Goal: Task Accomplishment & Management: Manage account settings

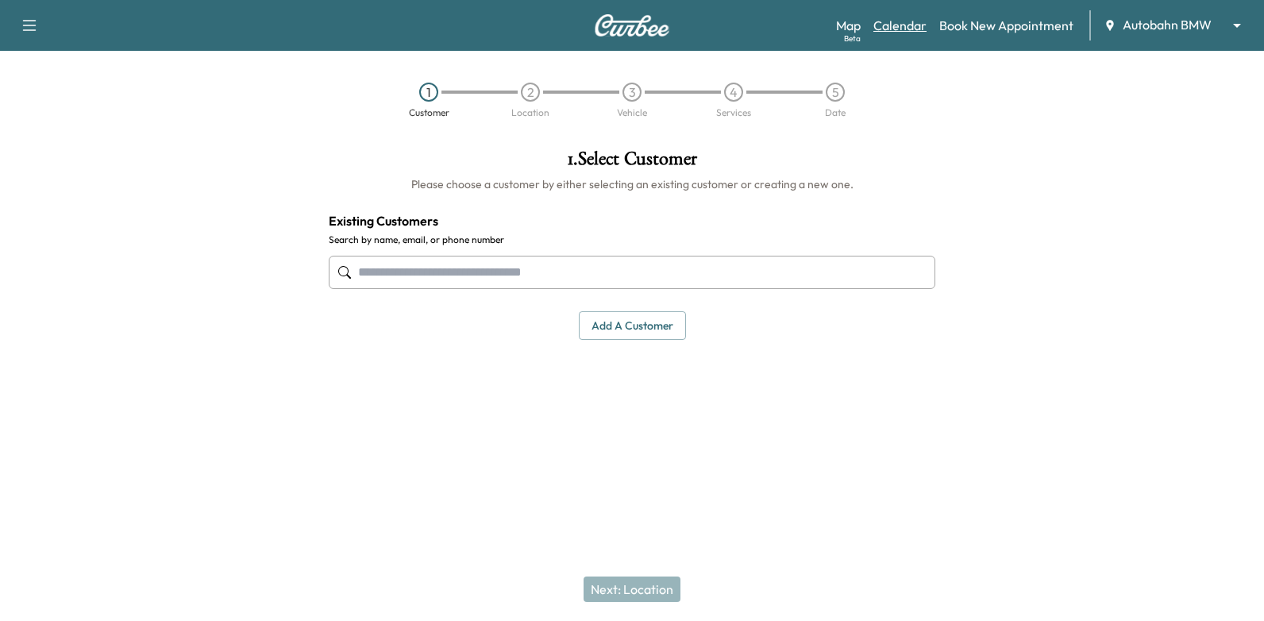
click at [916, 24] on link "Calendar" at bounding box center [899, 25] width 53 height 19
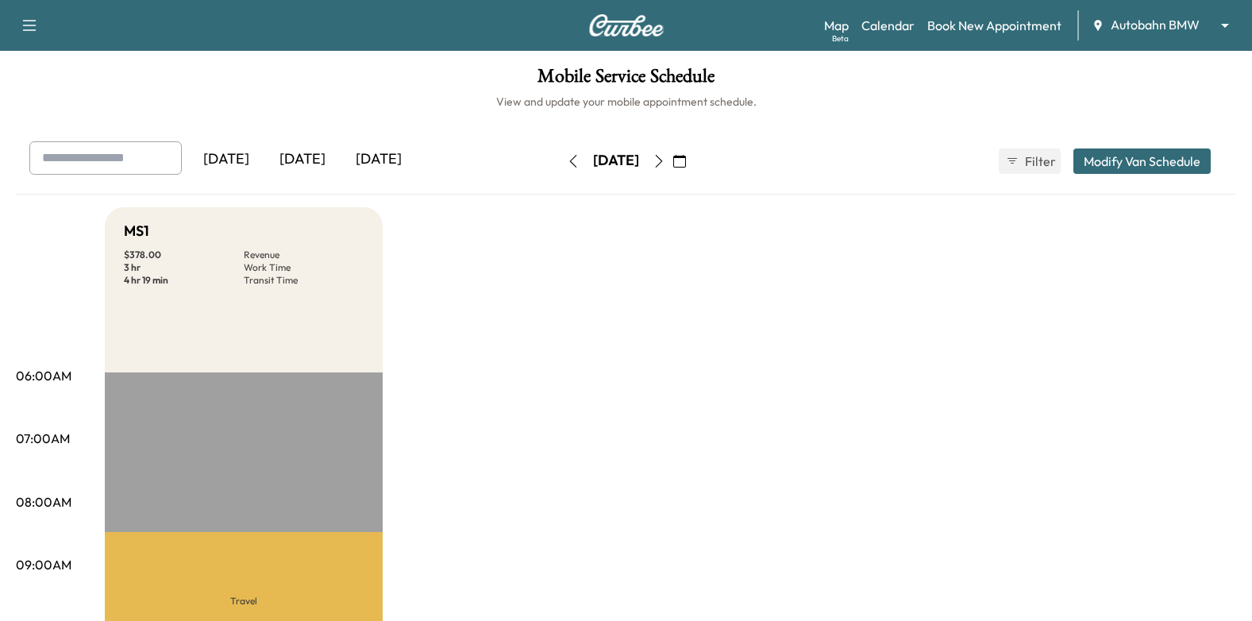
click at [665, 162] on icon "button" at bounding box center [659, 161] width 13 height 13
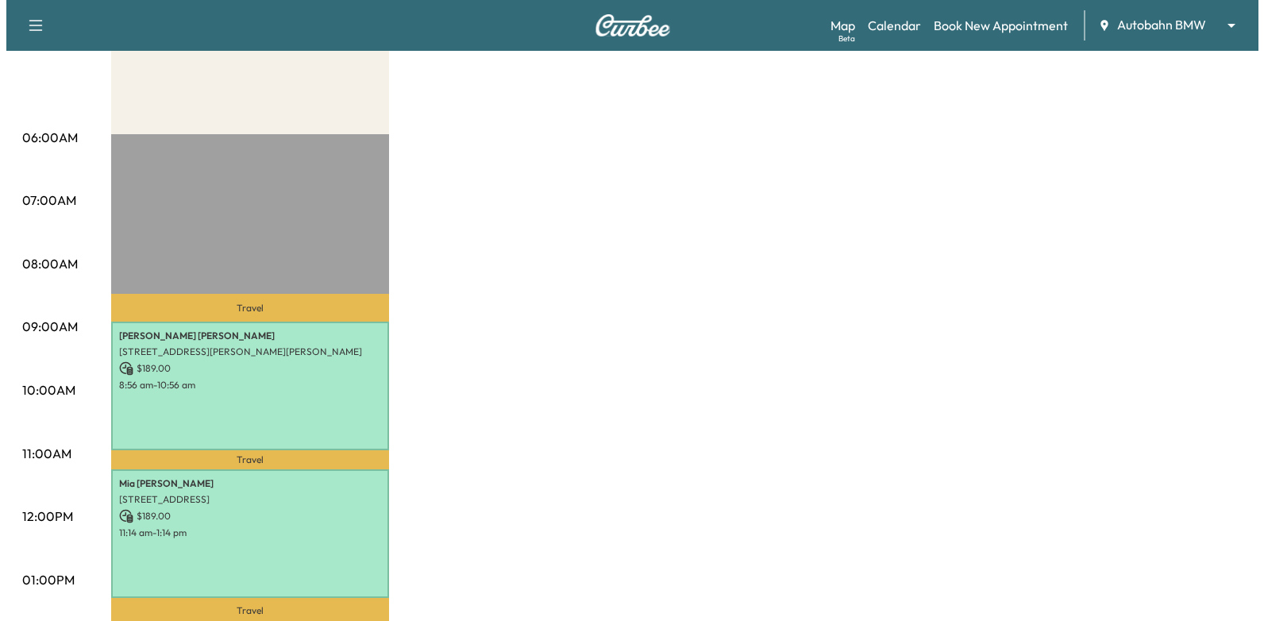
scroll to position [476, 0]
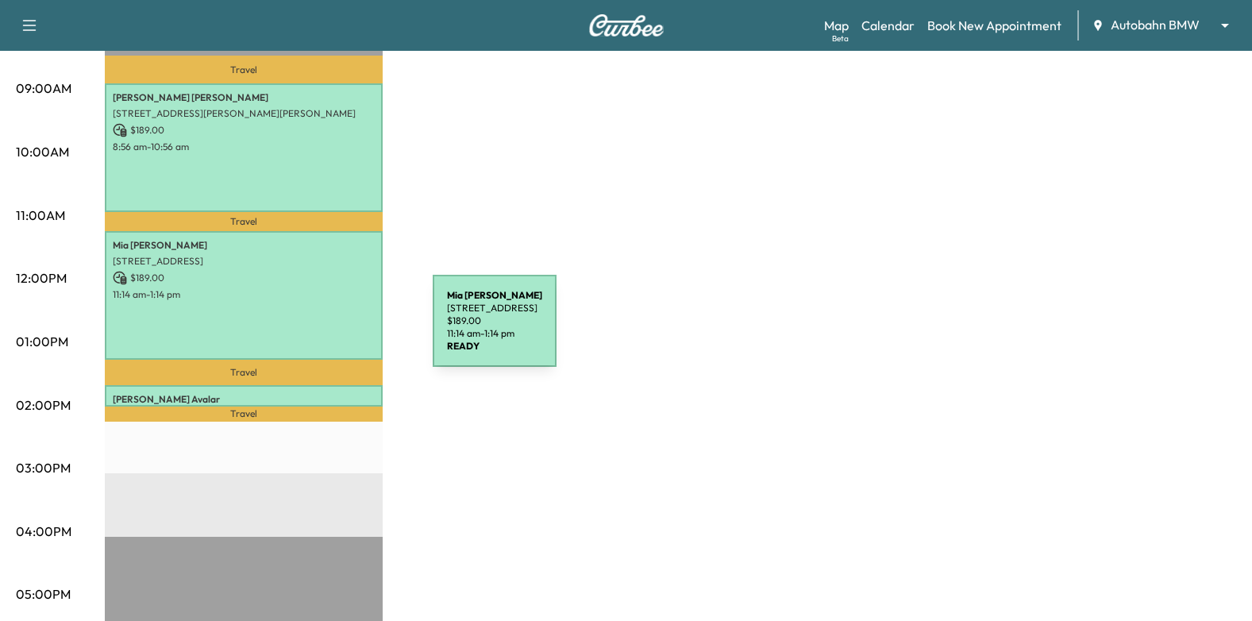
click at [313, 330] on div "[PERSON_NAME] [STREET_ADDRESS] $ 189.00 11:14 am - 1:14 pm" at bounding box center [244, 295] width 278 height 129
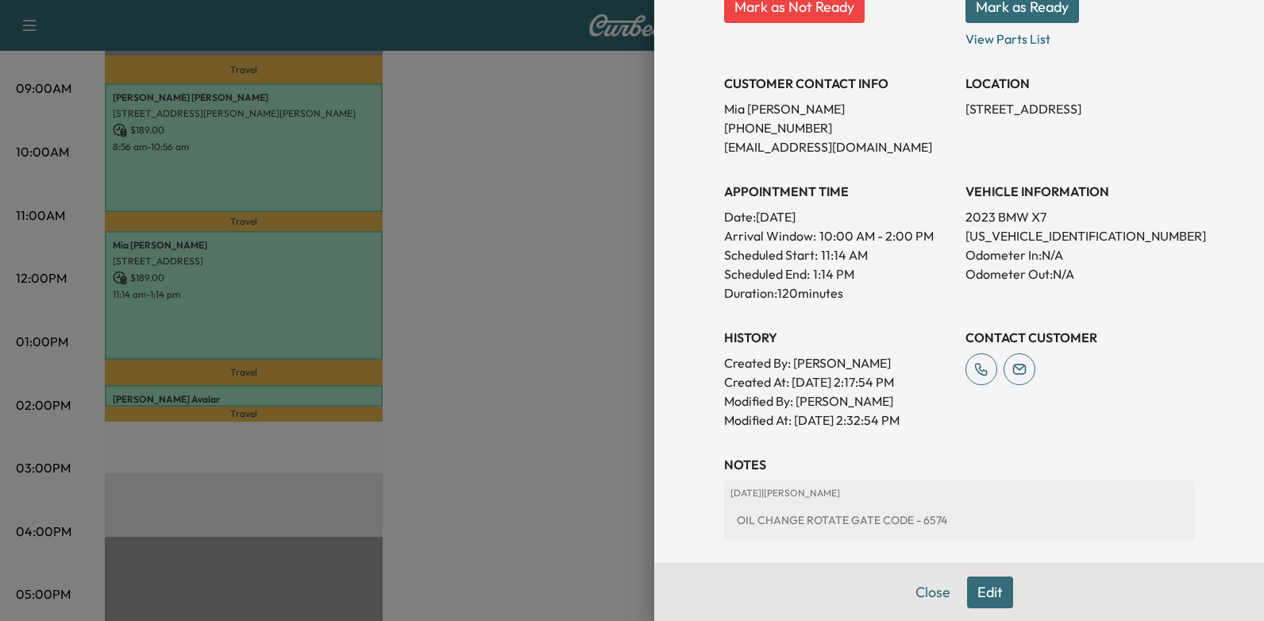
scroll to position [430, 0]
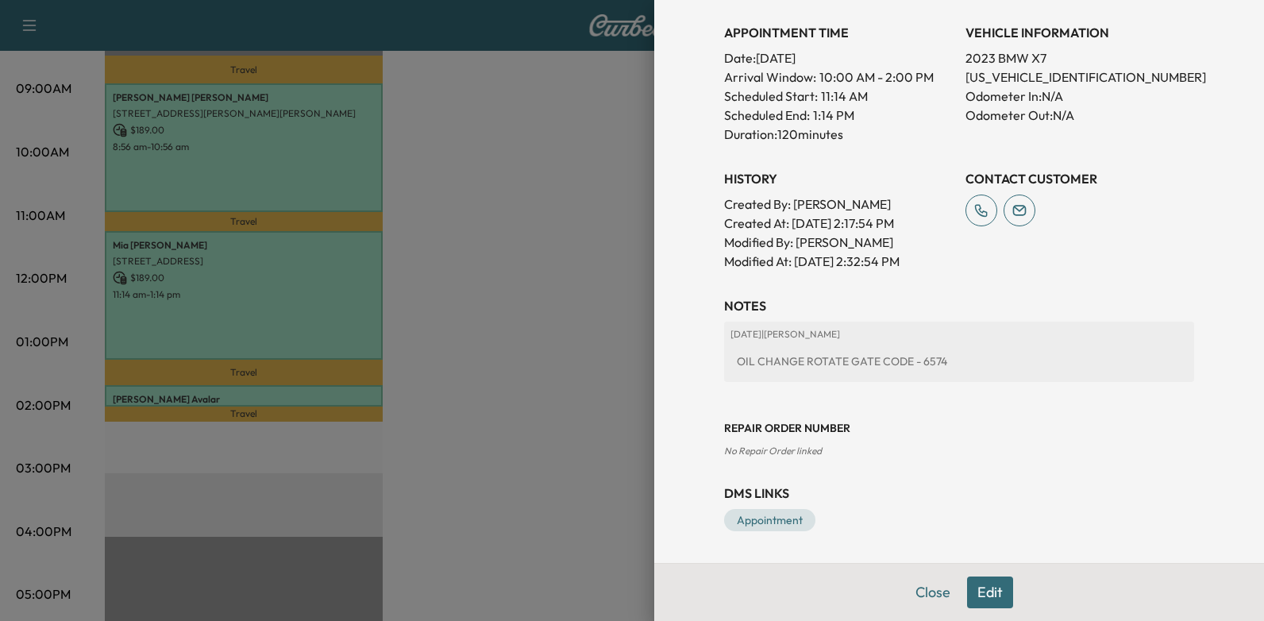
click at [441, 396] on div at bounding box center [632, 310] width 1264 height 621
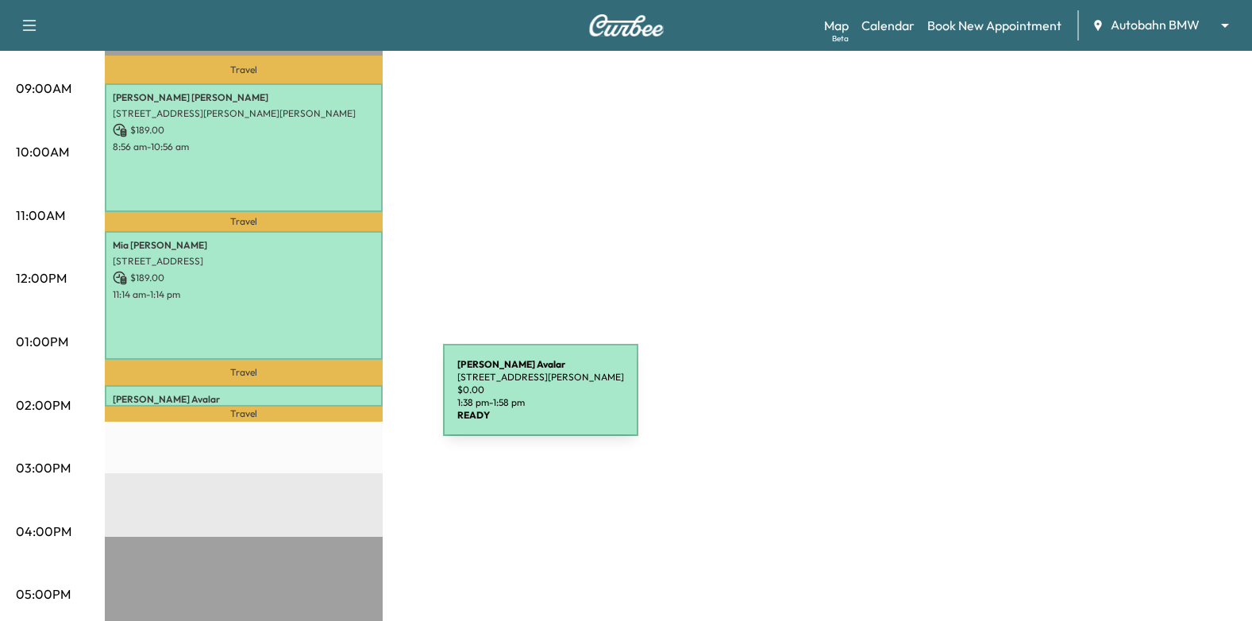
click at [324, 395] on p "[PERSON_NAME]" at bounding box center [244, 399] width 262 height 13
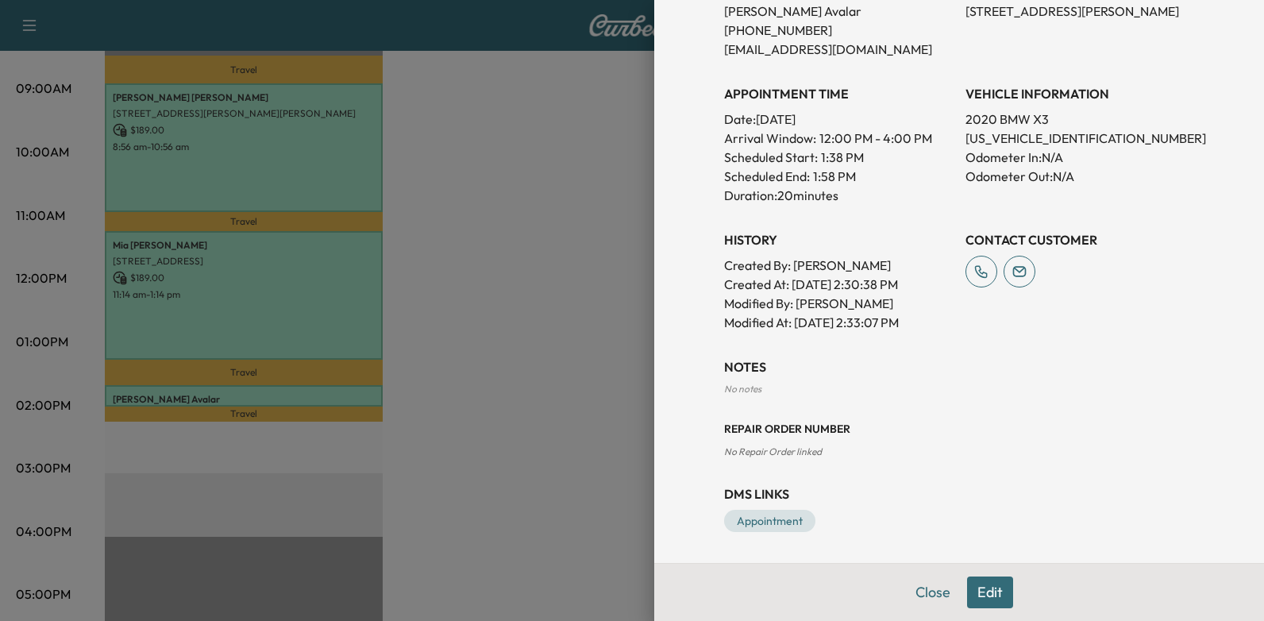
scroll to position [370, 0]
click at [473, 295] on div at bounding box center [632, 310] width 1264 height 621
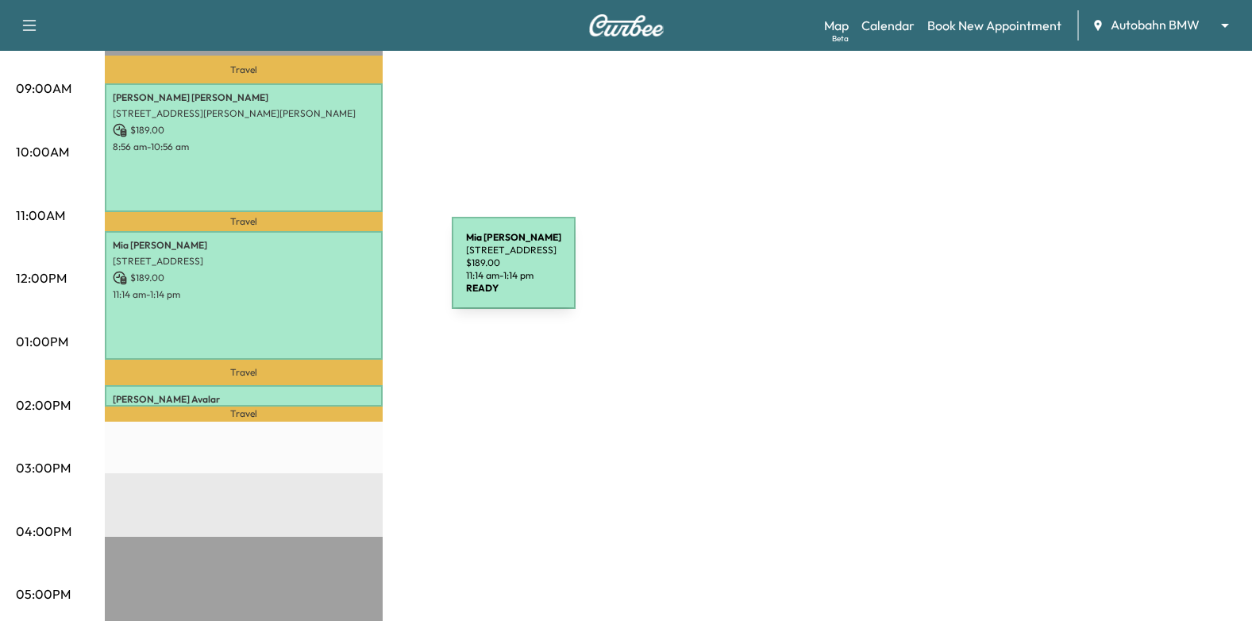
click at [333, 272] on p "$ 189.00" at bounding box center [244, 278] width 262 height 14
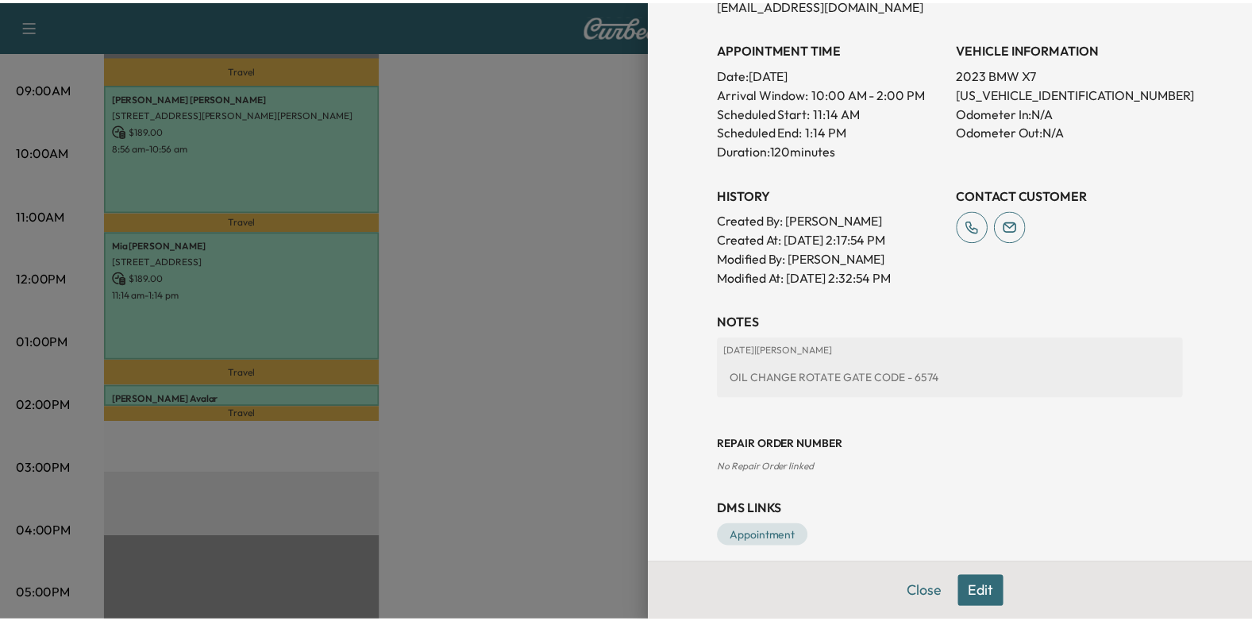
scroll to position [430, 0]
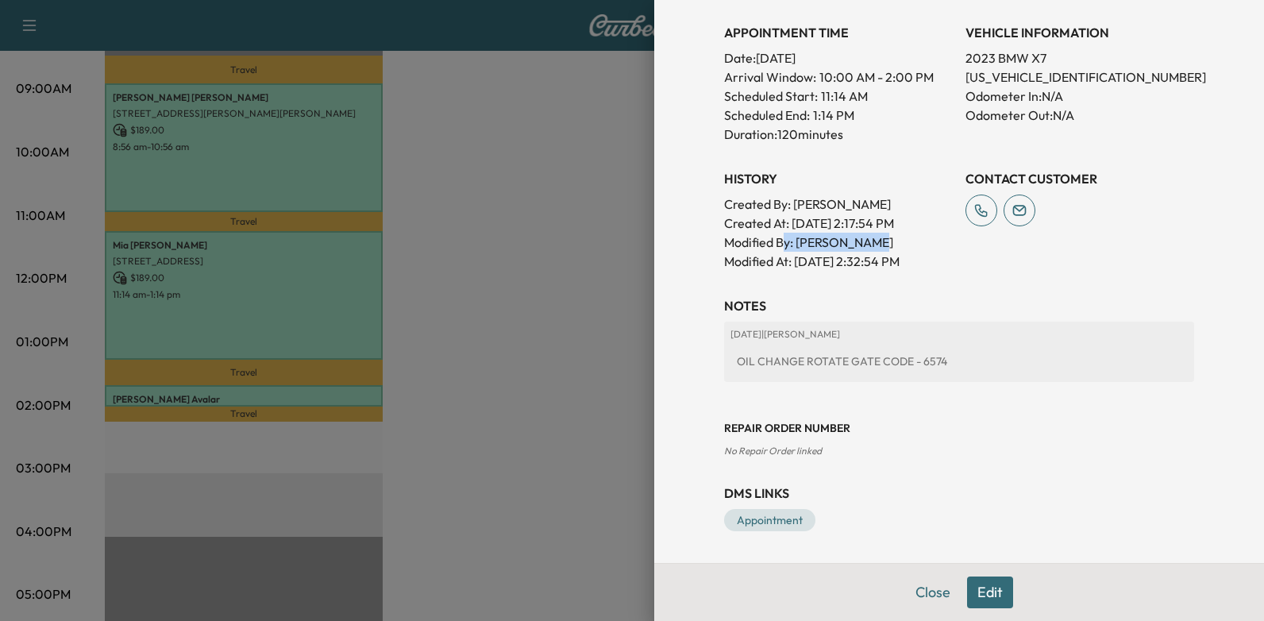
drag, startPoint x: 773, startPoint y: 239, endPoint x: 883, endPoint y: 238, distance: 109.6
click at [883, 238] on p "Modified By : [PERSON_NAME]" at bounding box center [838, 242] width 229 height 19
drag, startPoint x: 883, startPoint y: 238, endPoint x: 593, endPoint y: 287, distance: 293.8
click at [593, 287] on div at bounding box center [632, 310] width 1264 height 621
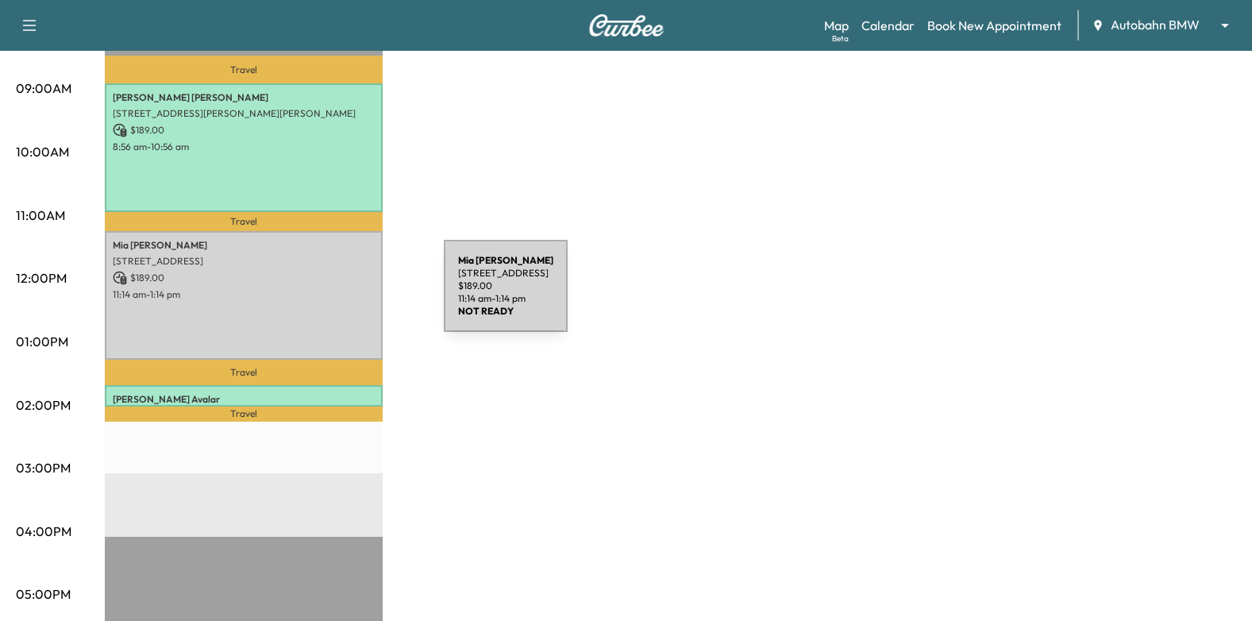
click at [325, 295] on p "11:14 am - 1:14 pm" at bounding box center [244, 294] width 262 height 13
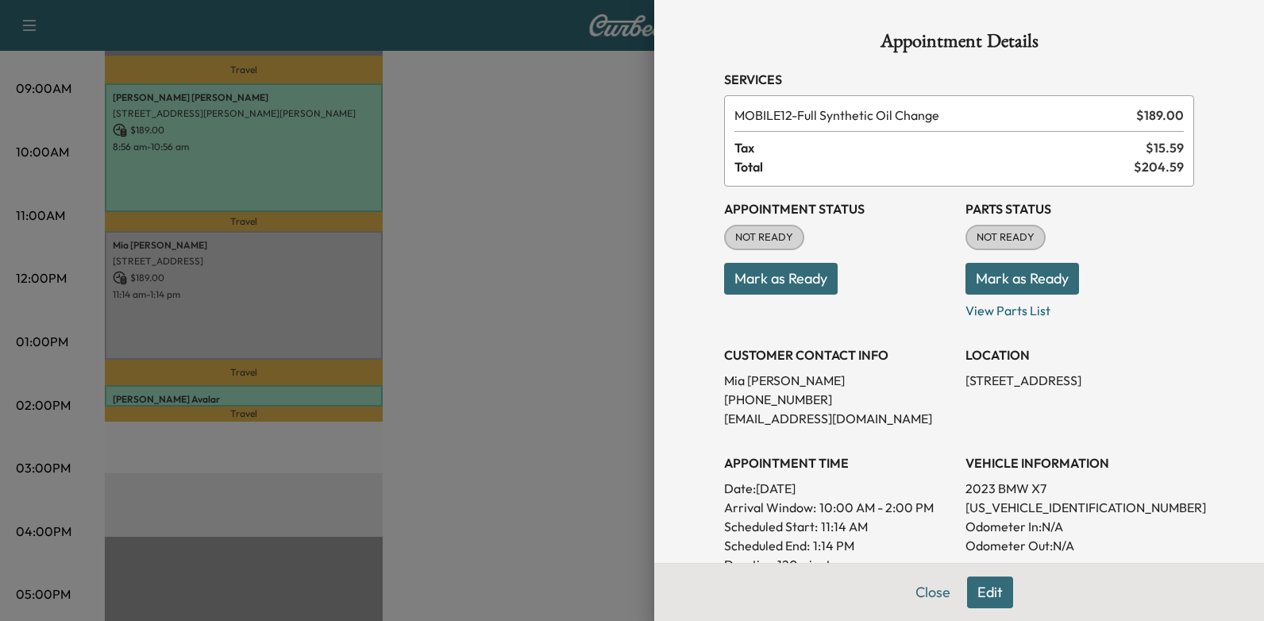
click at [599, 378] on div at bounding box center [632, 310] width 1264 height 621
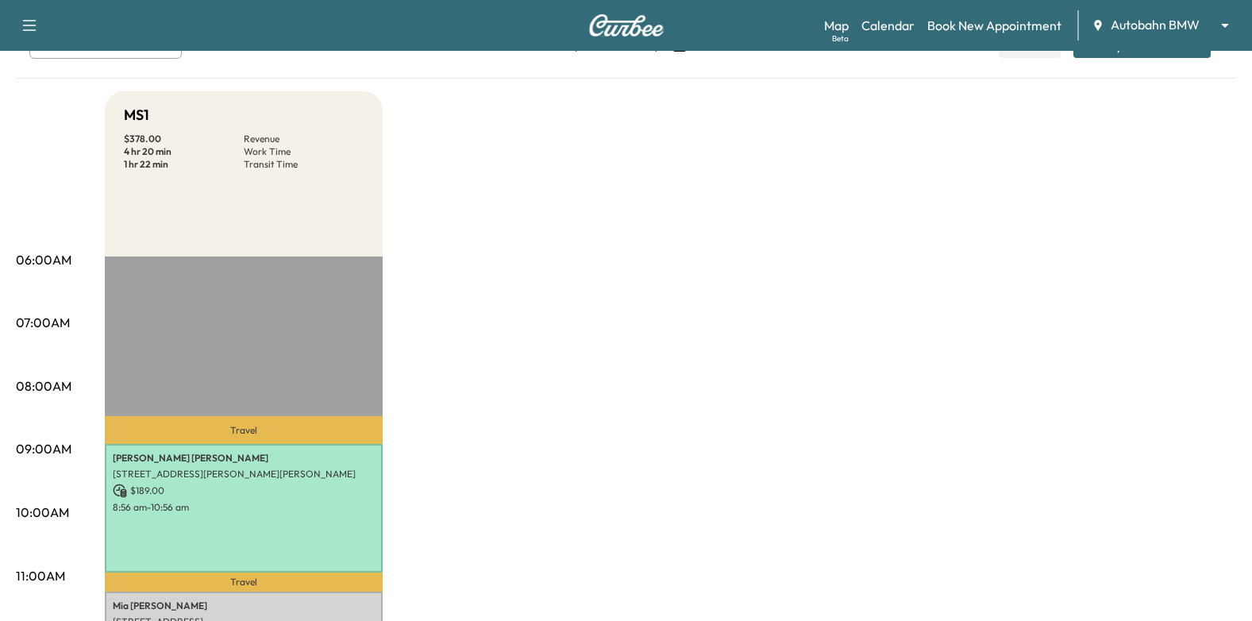
scroll to position [0, 0]
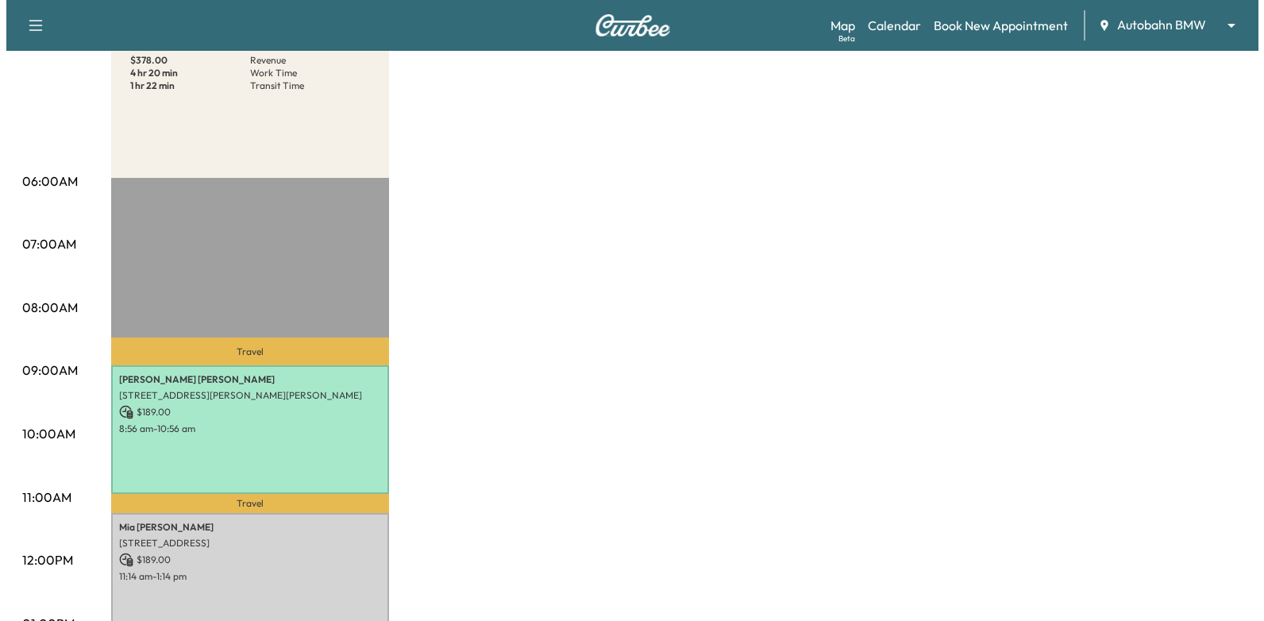
scroll to position [318, 0]
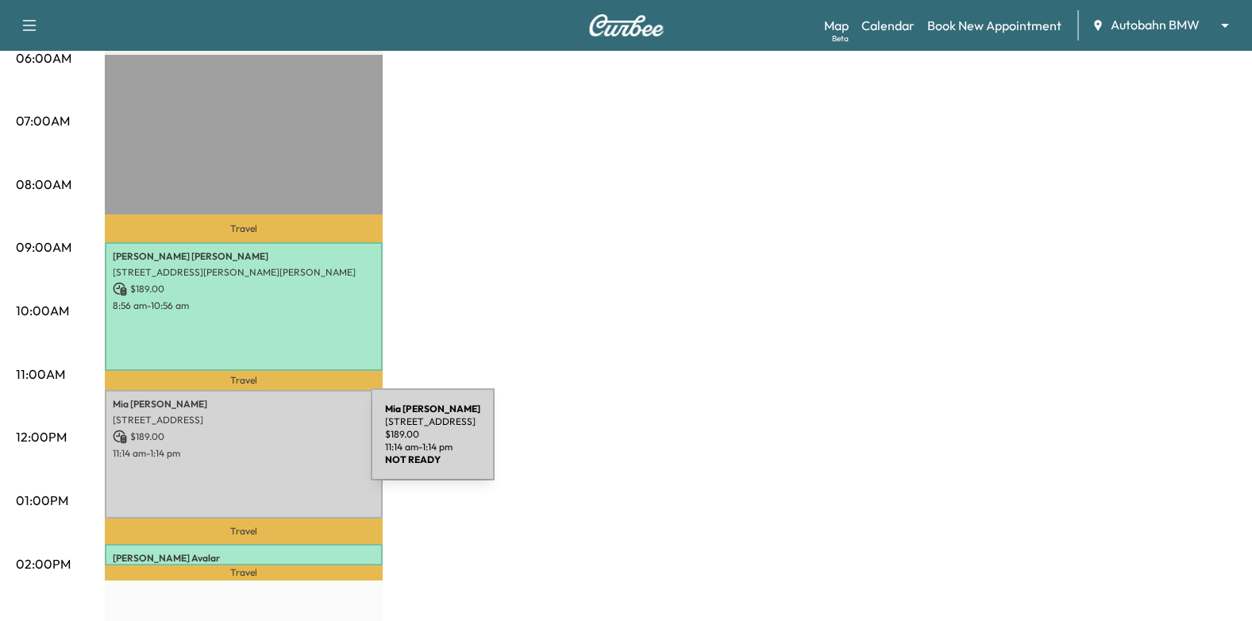
click at [252, 447] on p "11:14 am - 1:14 pm" at bounding box center [244, 453] width 262 height 13
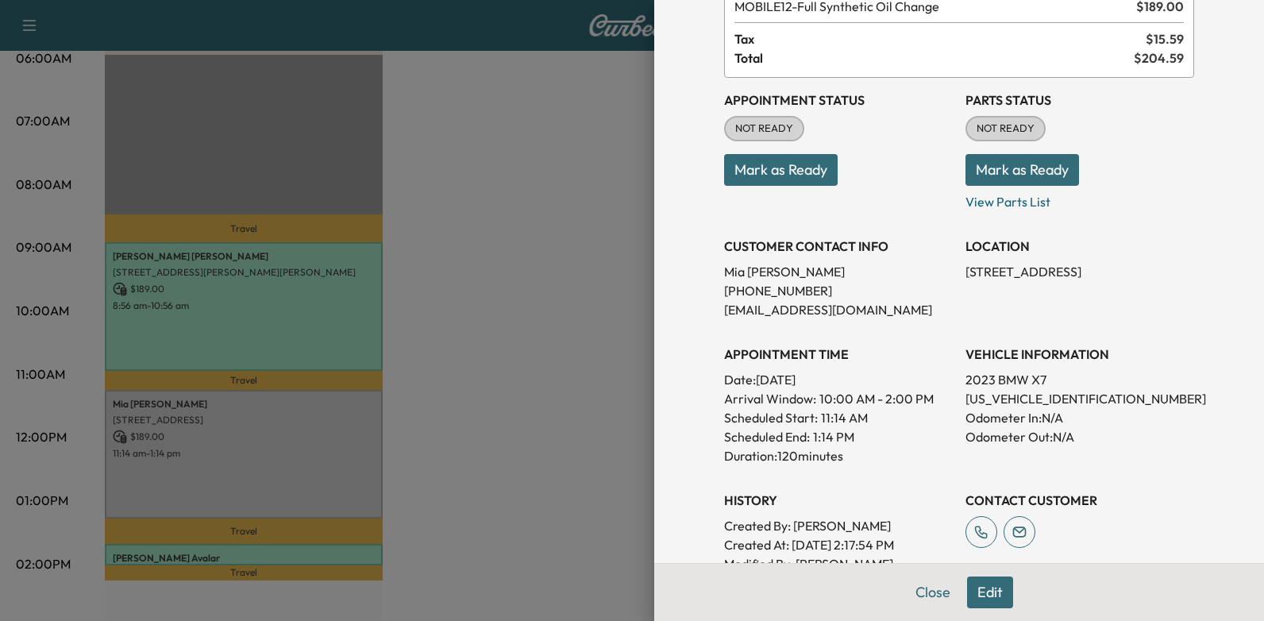
scroll to position [0, 0]
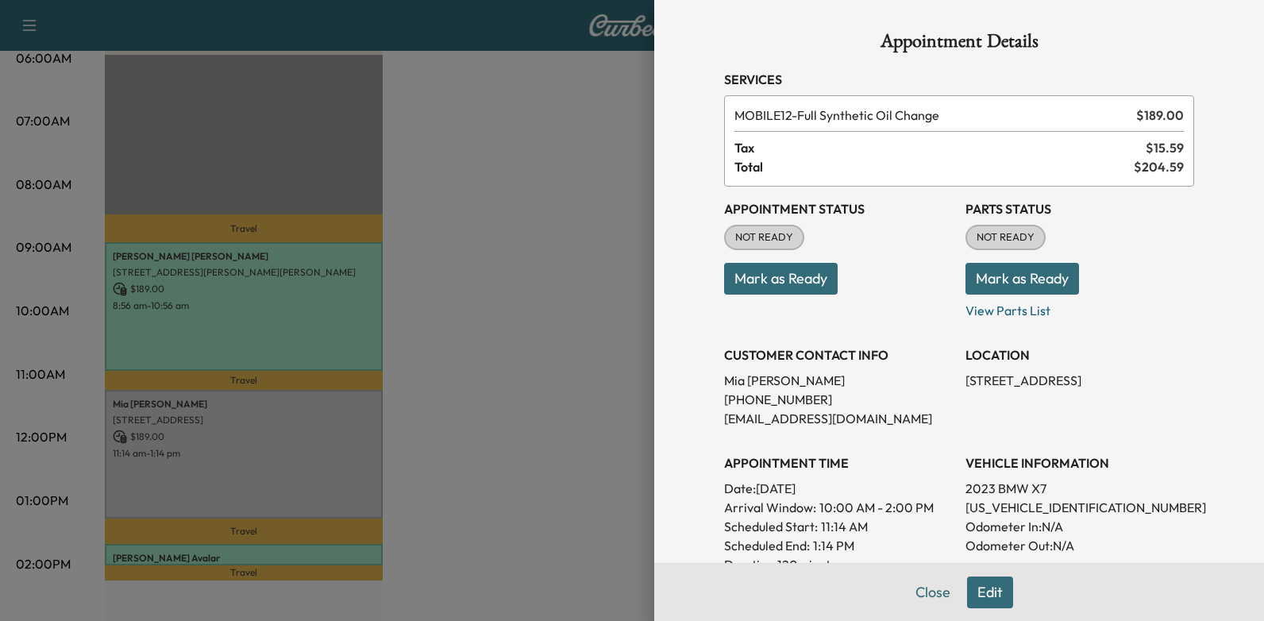
click at [982, 587] on button "Edit" at bounding box center [990, 592] width 46 height 32
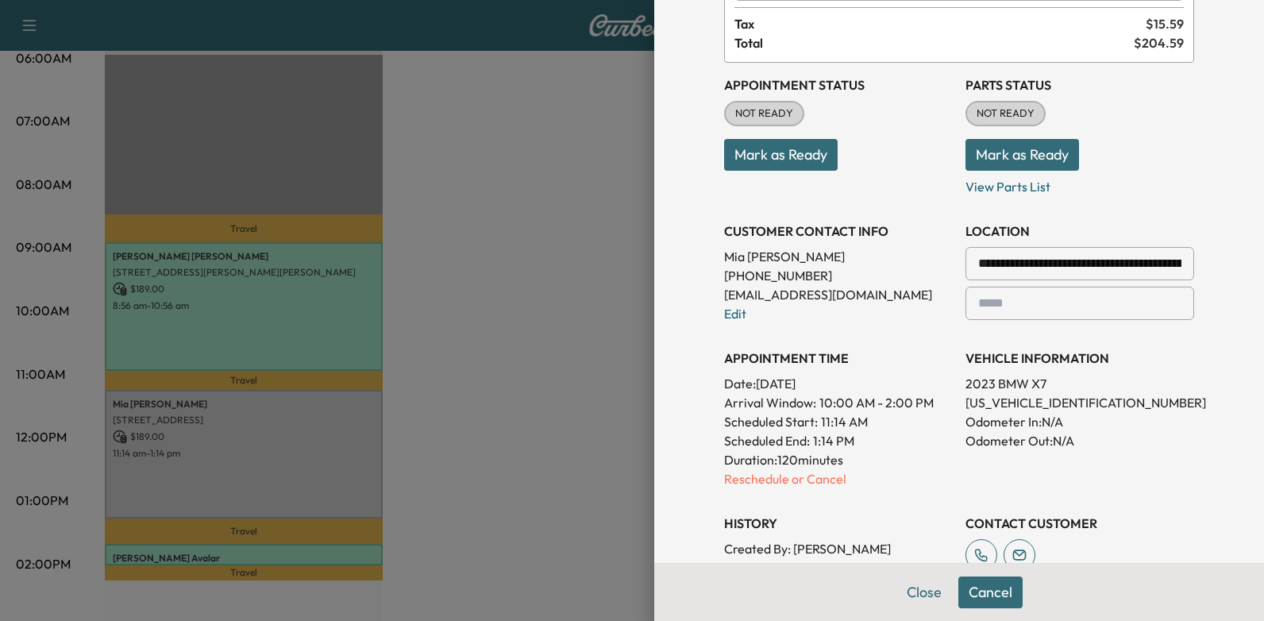
scroll to position [159, 0]
click at [819, 485] on p "Reschedule or Cancel" at bounding box center [838, 477] width 229 height 19
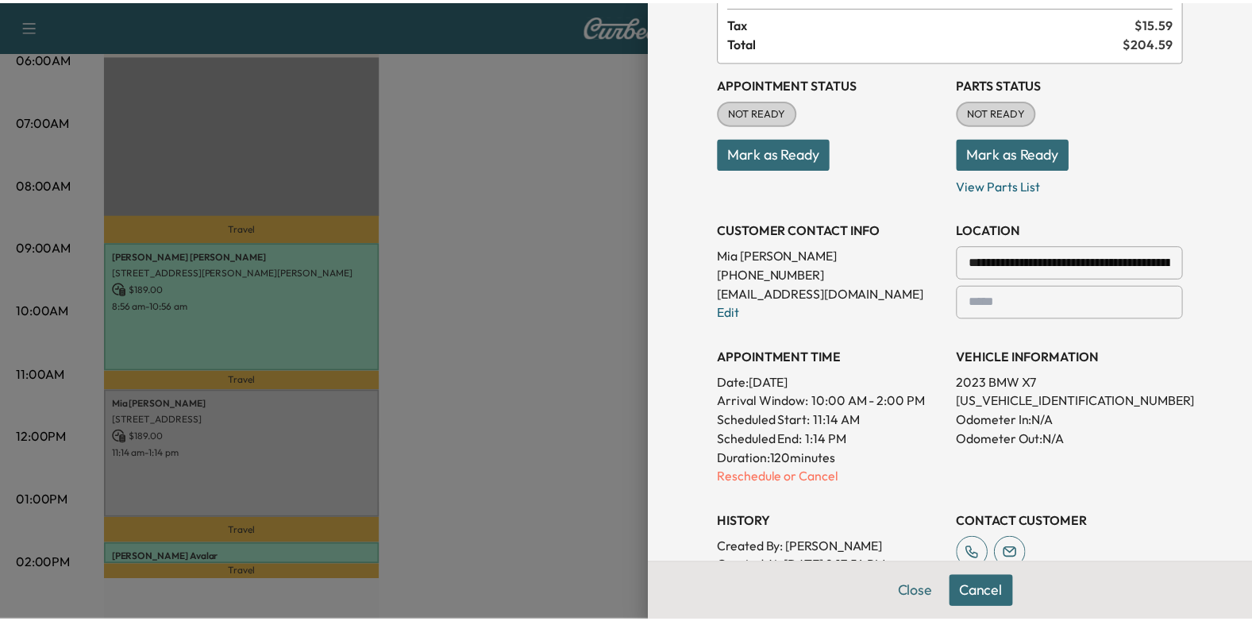
scroll to position [0, 0]
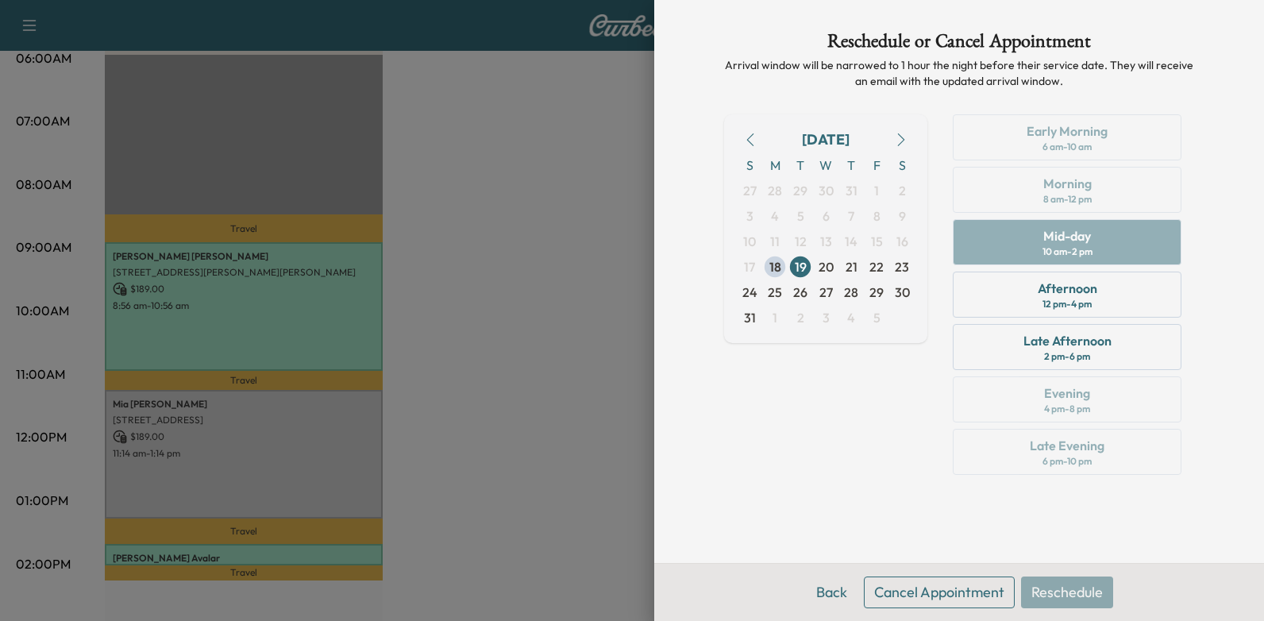
click at [903, 586] on button "Cancel Appointment" at bounding box center [939, 592] width 151 height 32
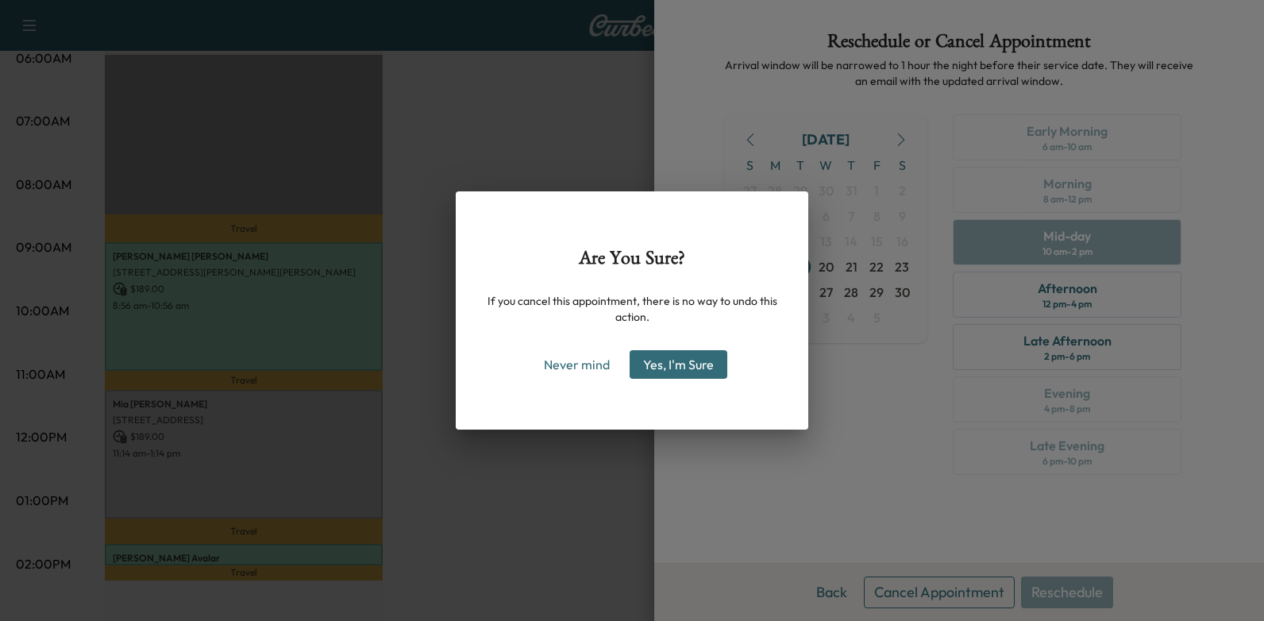
click at [676, 345] on div "Are You Sure? If you cancel this appointment, there is no way to undo this acti…" at bounding box center [632, 310] width 353 height 238
click at [682, 364] on button "Yes, I'm Sure" at bounding box center [679, 364] width 98 height 29
